Goal: Information Seeking & Learning: Find contact information

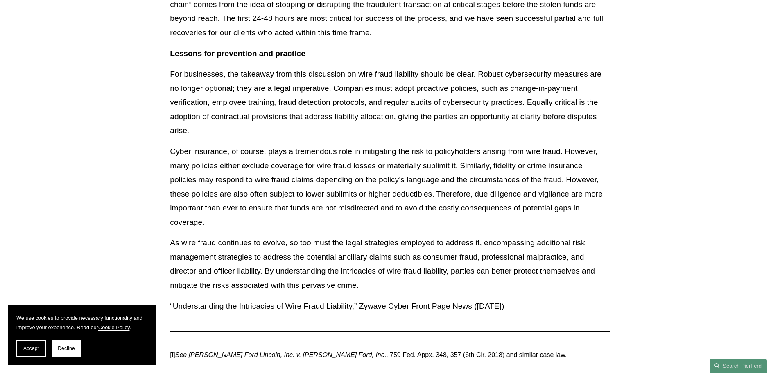
scroll to position [1790, 0]
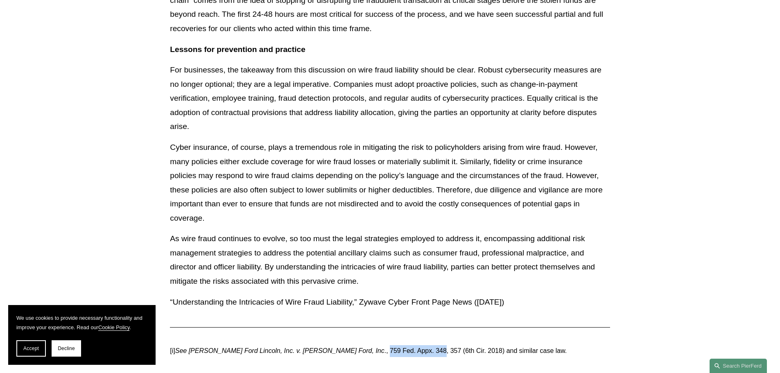
drag, startPoint x: 418, startPoint y: 350, endPoint x: 362, endPoint y: 350, distance: 55.7
click at [362, 350] on p "[i] See [PERSON_NAME] Ford Lincoln, Inc. v. [PERSON_NAME] Ford, Inc ., 759 Fed.…" at bounding box center [390, 351] width 440 height 12
copy p "759 Fed. Appx. 348"
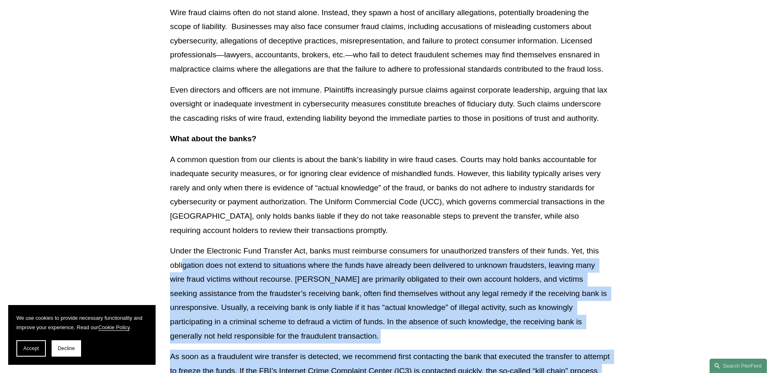
scroll to position [1339, 0]
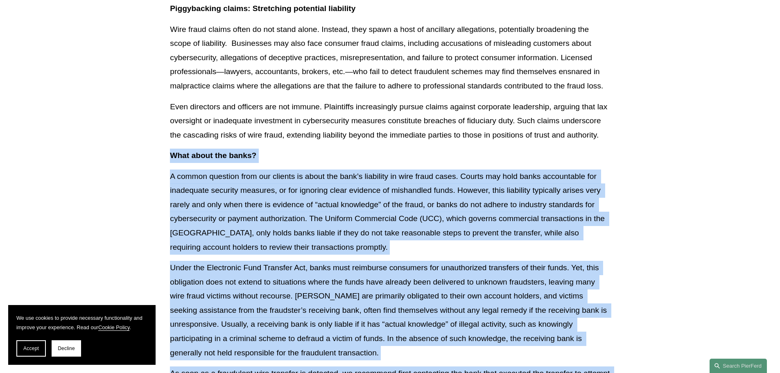
drag, startPoint x: 373, startPoint y: 313, endPoint x: 162, endPoint y: 160, distance: 261.0
copy div "Lore ipsum dol sitam? C adipis elitsedd eius tem incidid ut labor etd magn’a en…"
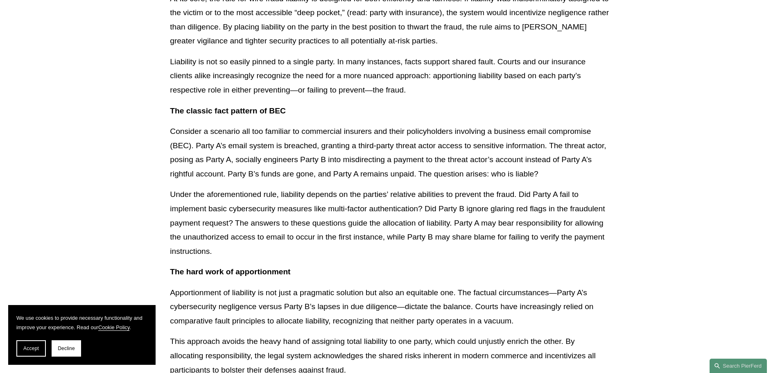
scroll to position [0, 0]
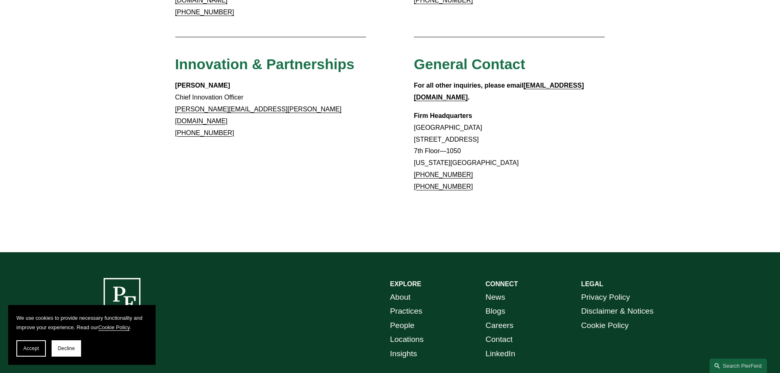
scroll to position [765, 0]
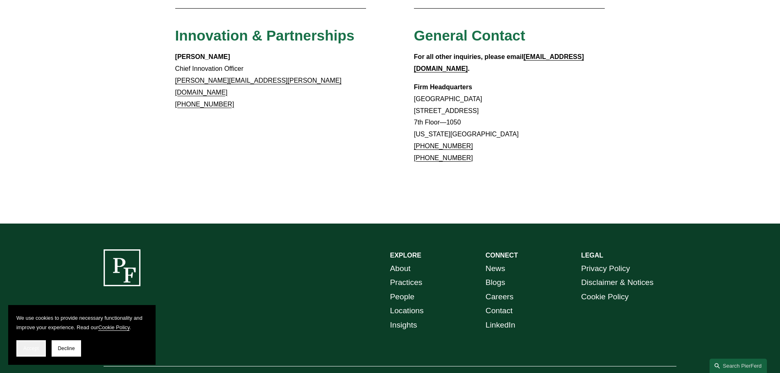
click at [29, 352] on button "Accept" at bounding box center [30, 348] width 29 height 16
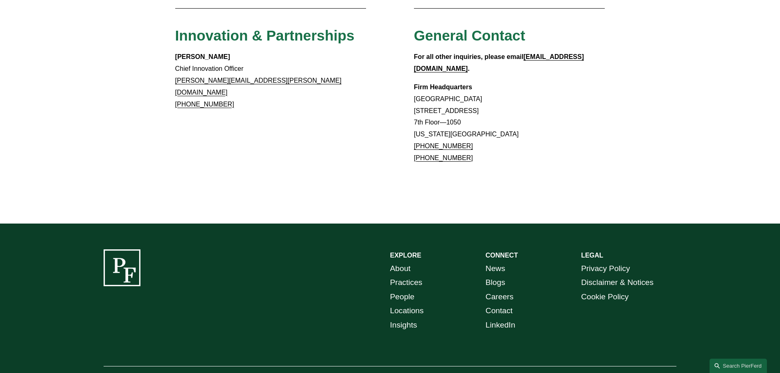
click at [411, 304] on link "Locations" at bounding box center [407, 311] width 34 height 14
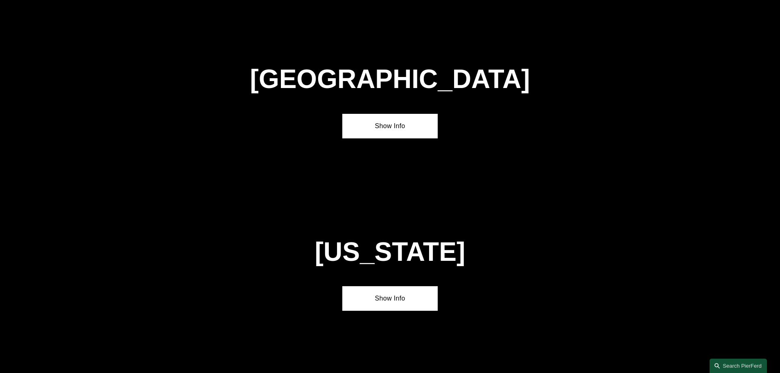
scroll to position [3192, 0]
